Goal: Check status: Check status

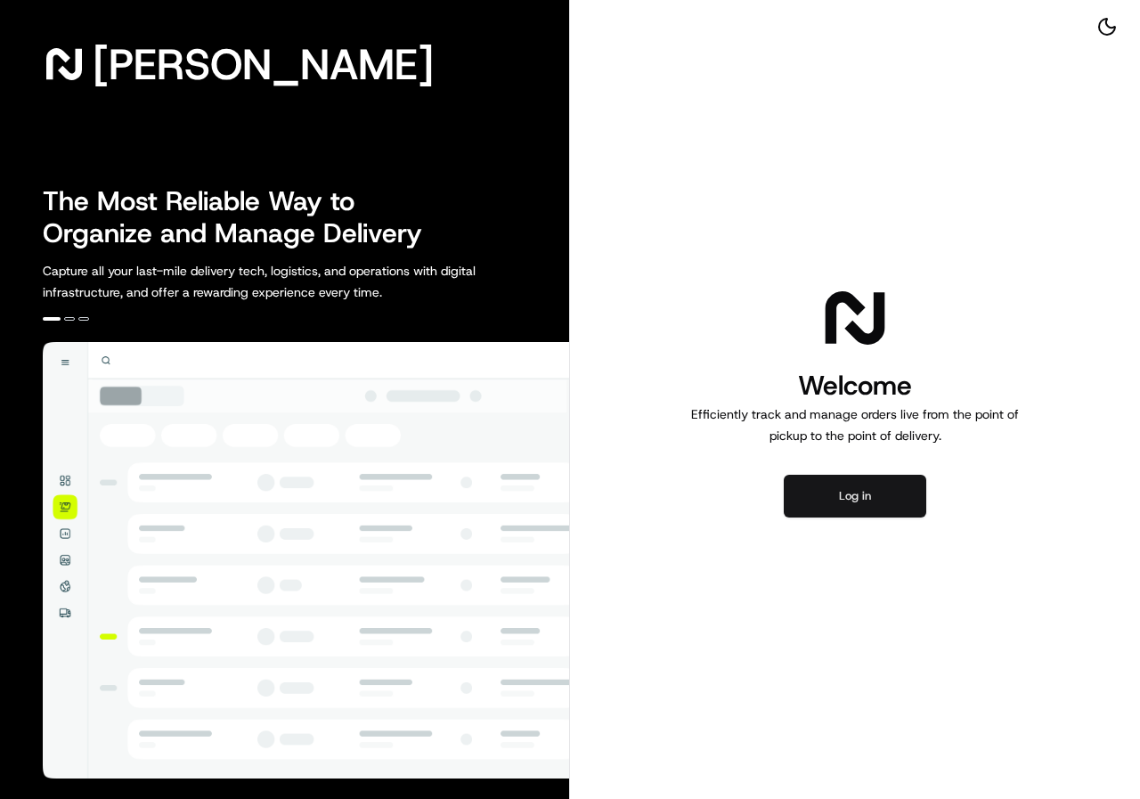
drag, startPoint x: 0, startPoint y: 0, endPoint x: 831, endPoint y: 494, distance: 966.8
click at [831, 494] on button "Log in" at bounding box center [855, 496] width 142 height 43
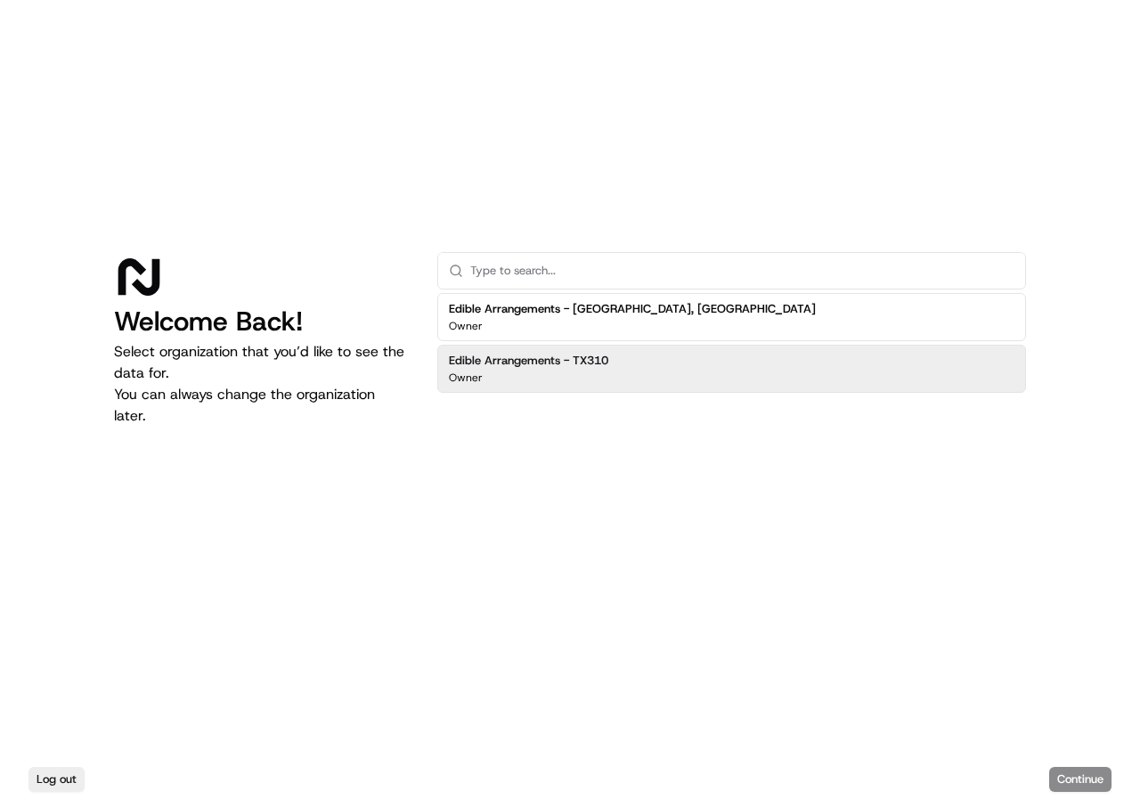
click at [1073, 776] on div "Log out Continue" at bounding box center [570, 779] width 1140 height 39
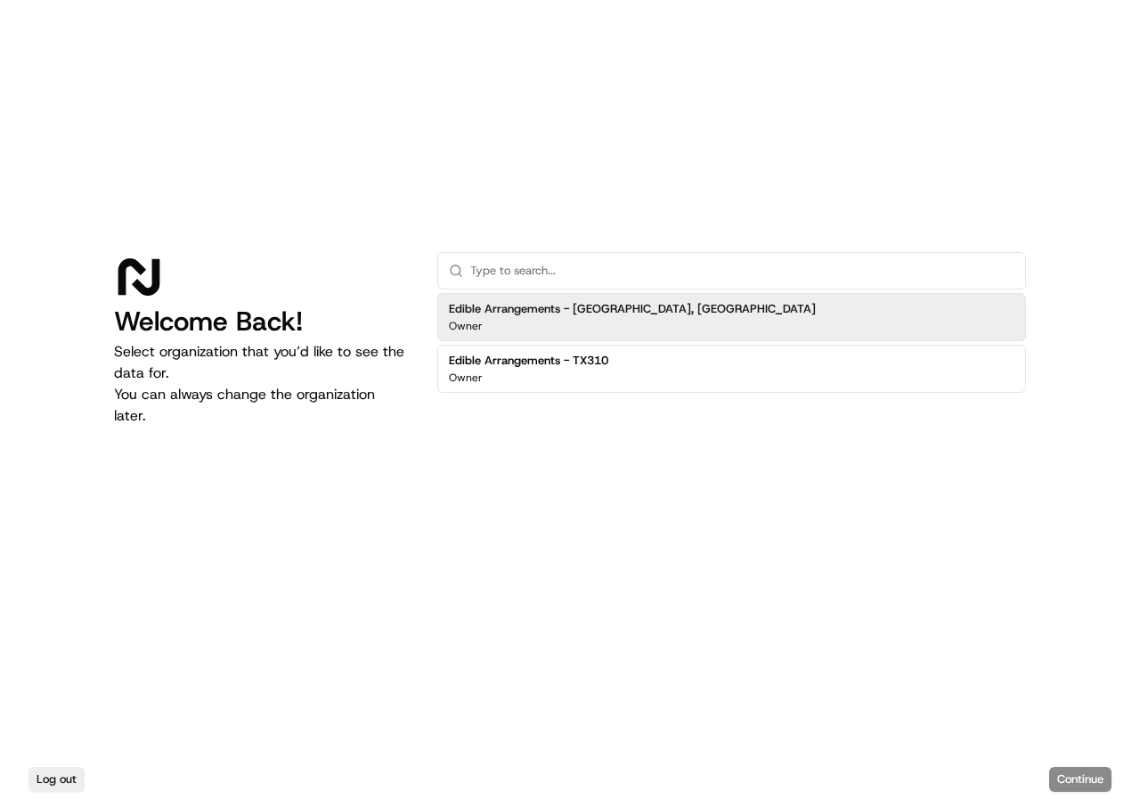
click at [551, 312] on h2 "Edible Arrangements - [GEOGRAPHIC_DATA], [GEOGRAPHIC_DATA]" at bounding box center [632, 309] width 367 height 16
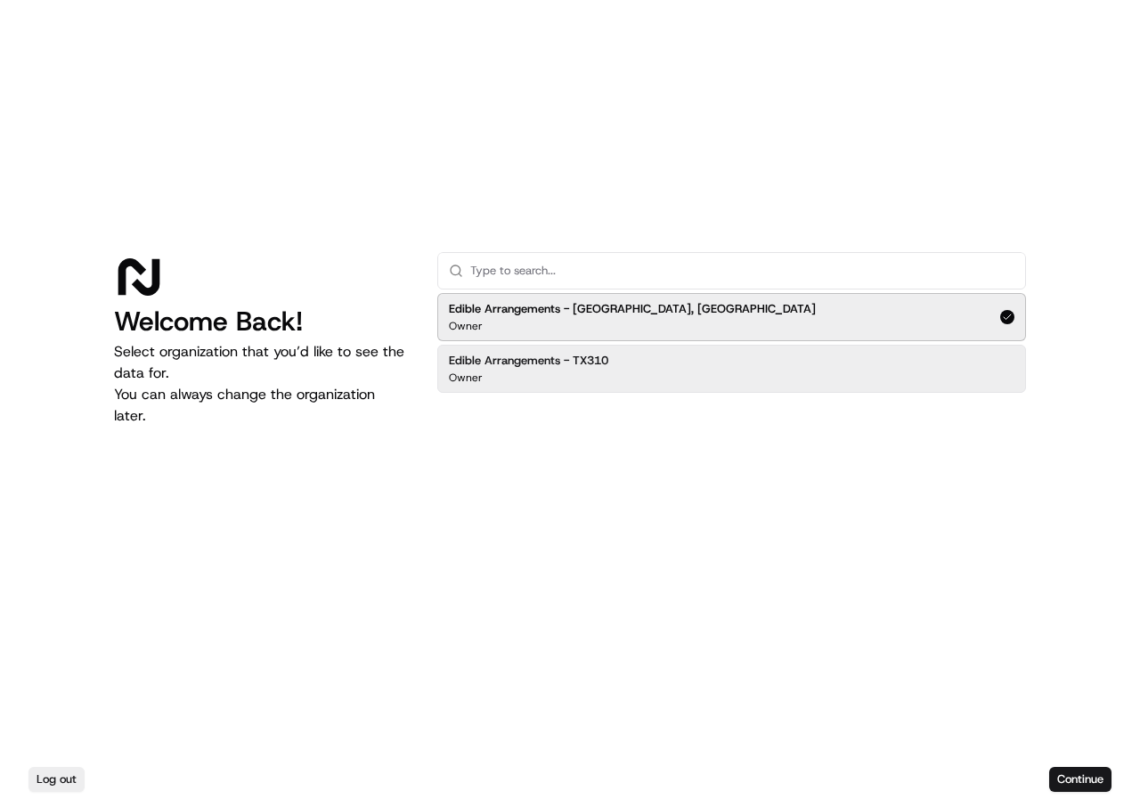
click at [553, 368] on div "Edible Arrangements - TX310 Owner" at bounding box center [528, 369] width 159 height 32
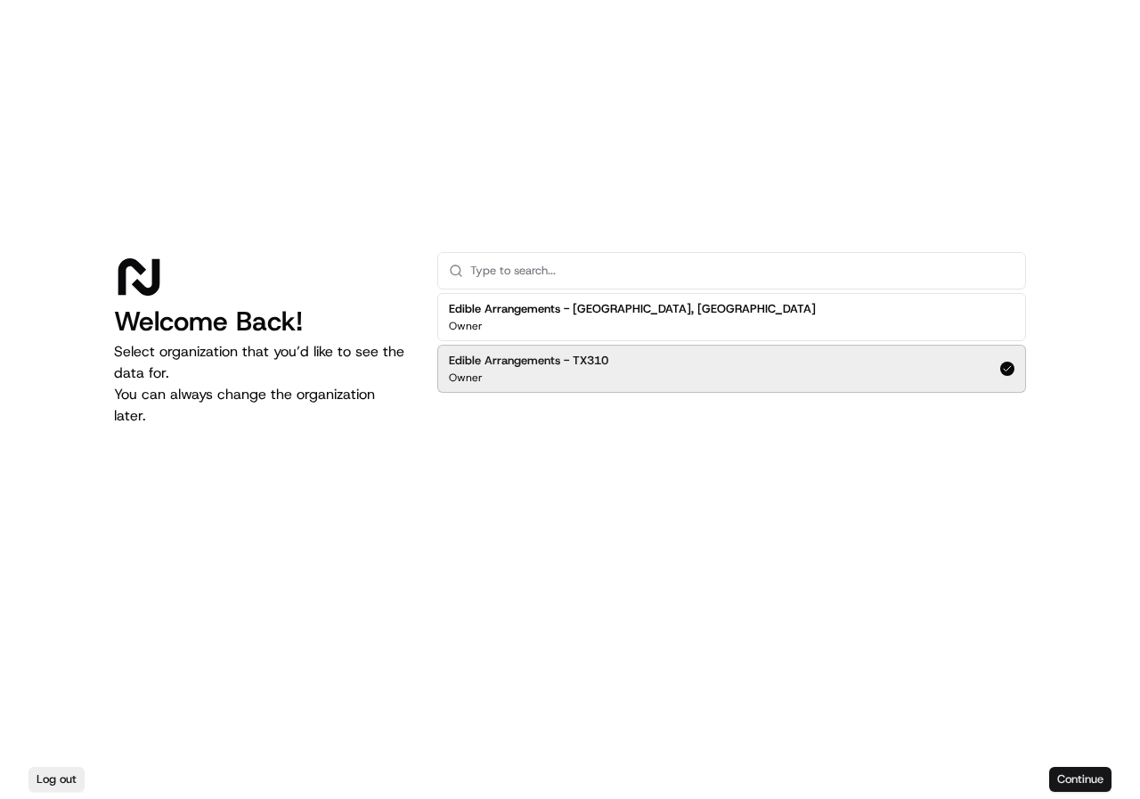
click at [1072, 781] on button "Continue" at bounding box center [1080, 779] width 62 height 25
